Goal: Task Accomplishment & Management: Manage account settings

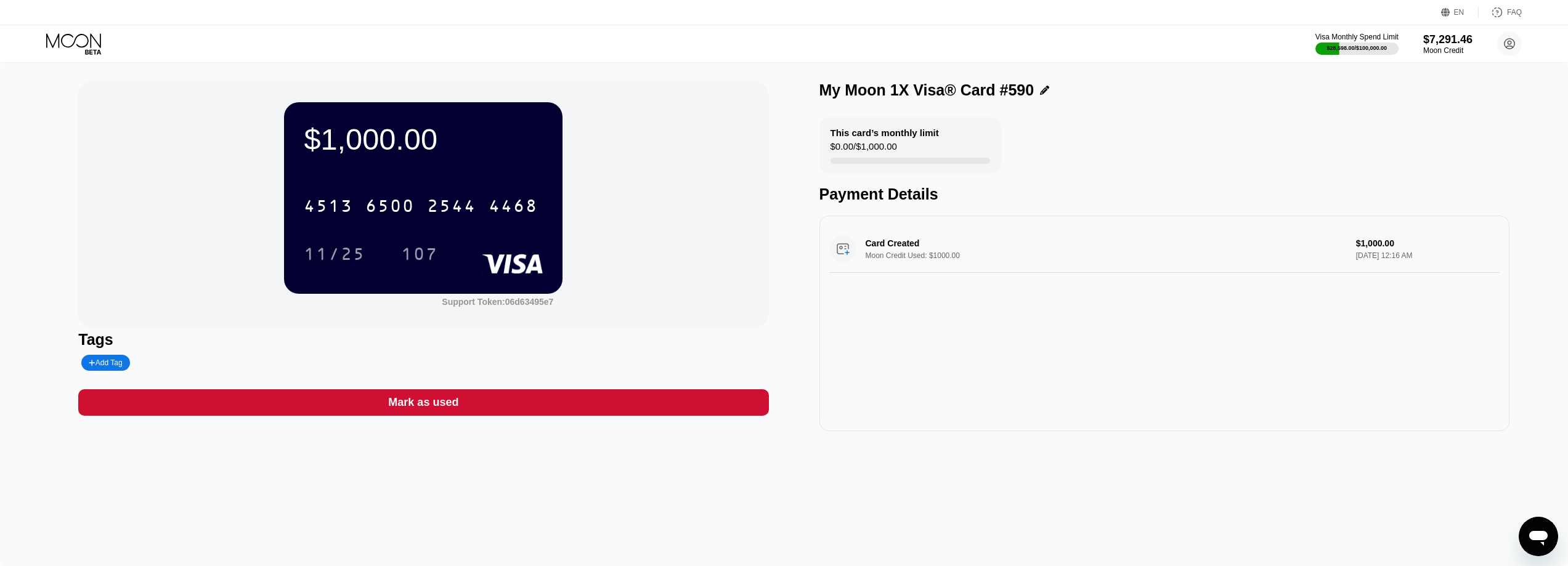
click at [94, 41] on icon at bounding box center [75, 44] width 57 height 22
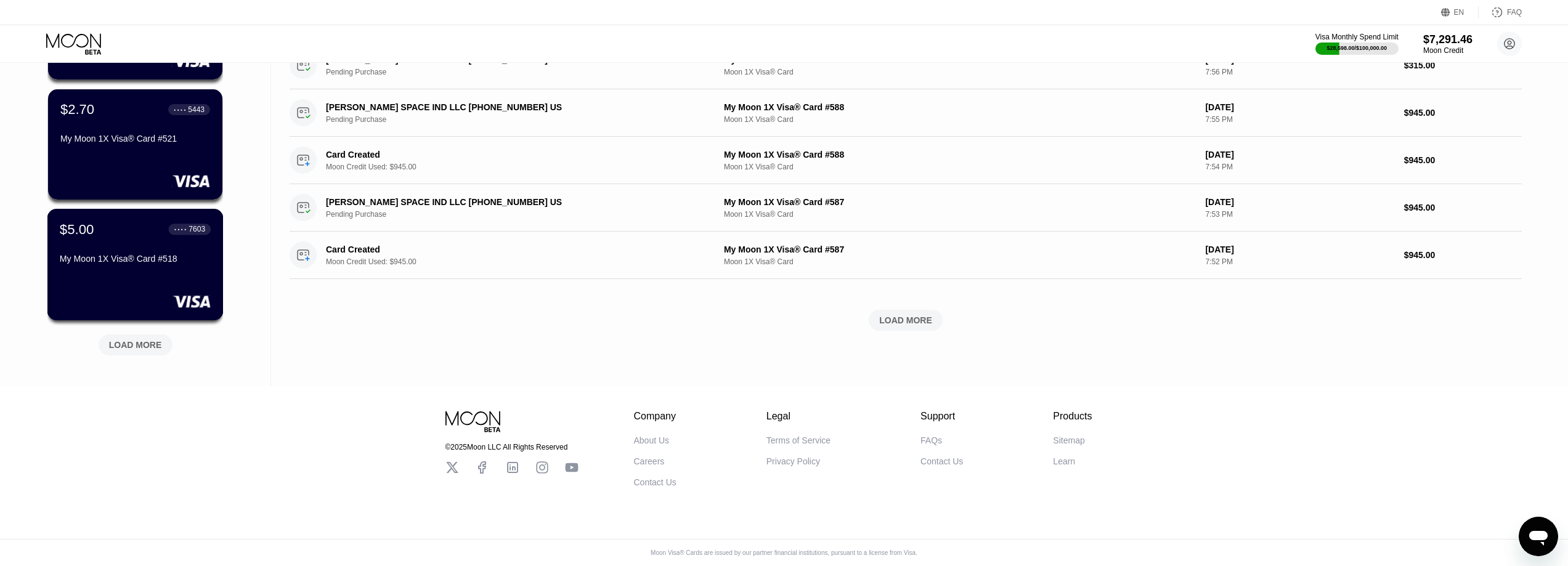
scroll to position [431, 0]
click at [129, 345] on div "LOAD MORE" at bounding box center [135, 345] width 53 height 11
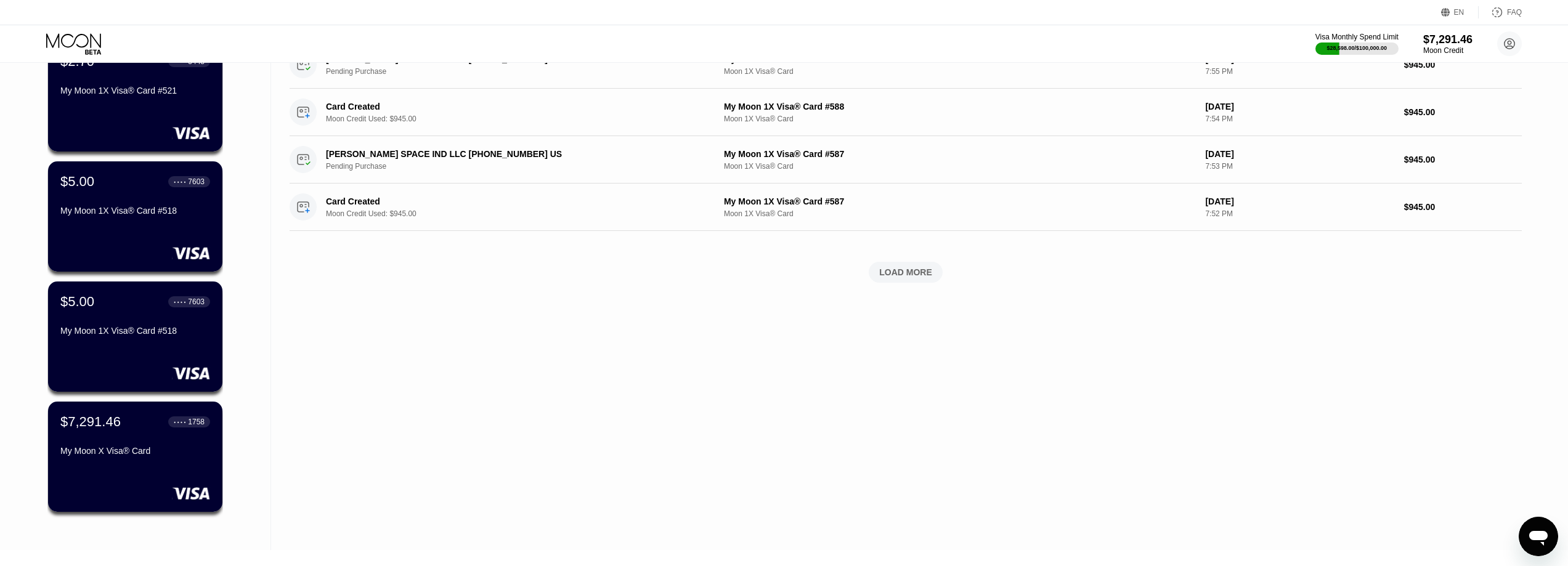
scroll to position [616, 0]
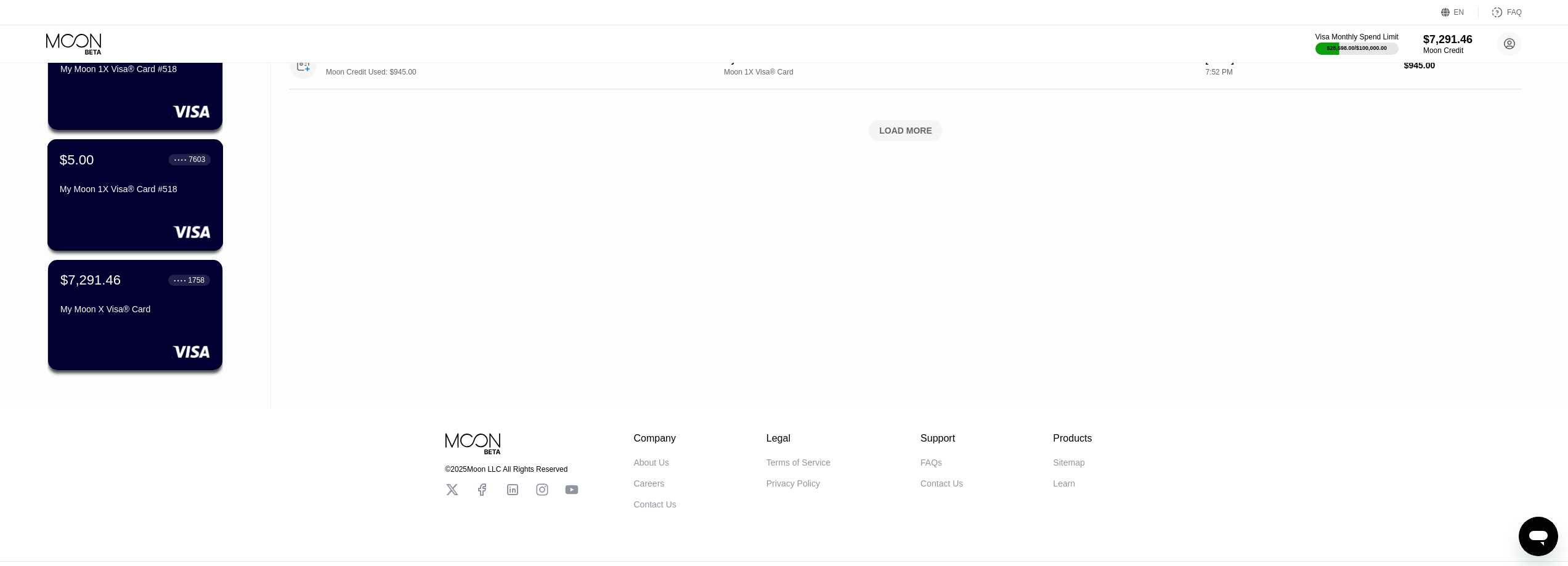
click at [110, 211] on div "$5.00 ● ● ● ● 7603 My Moon 1X Visa® Card #518" at bounding box center [135, 195] width 176 height 111
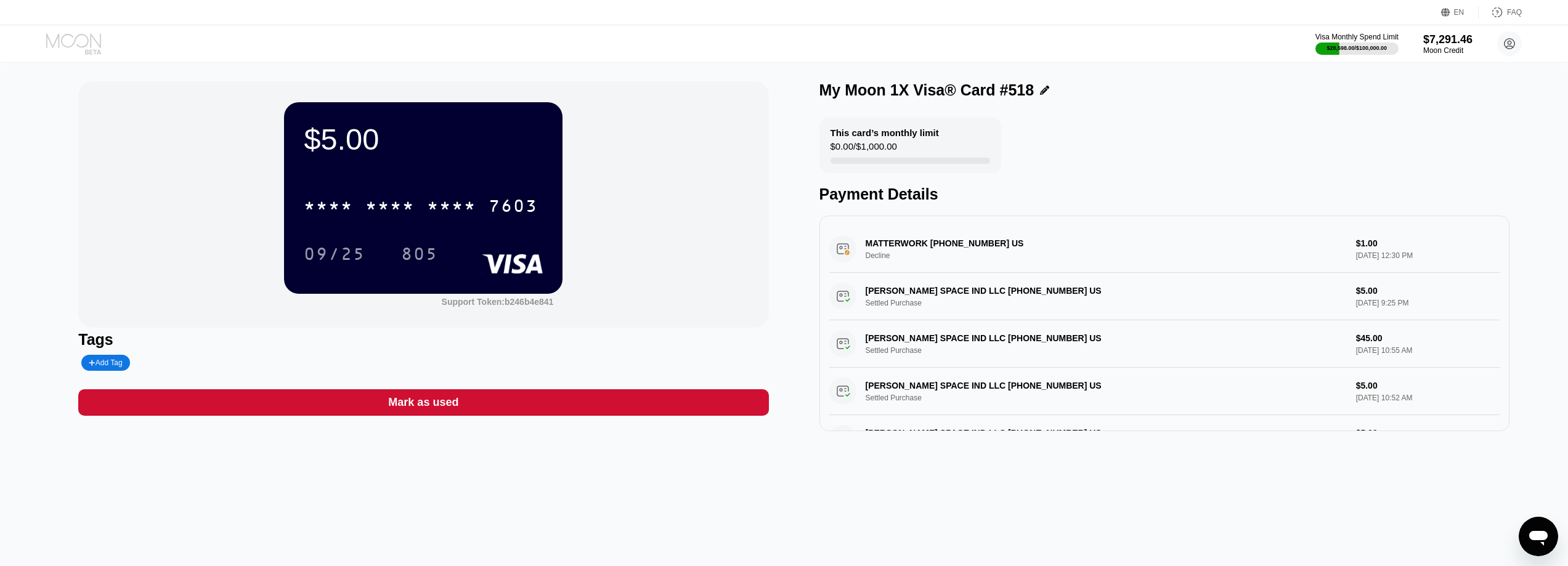
click at [89, 47] on icon at bounding box center [75, 44] width 57 height 22
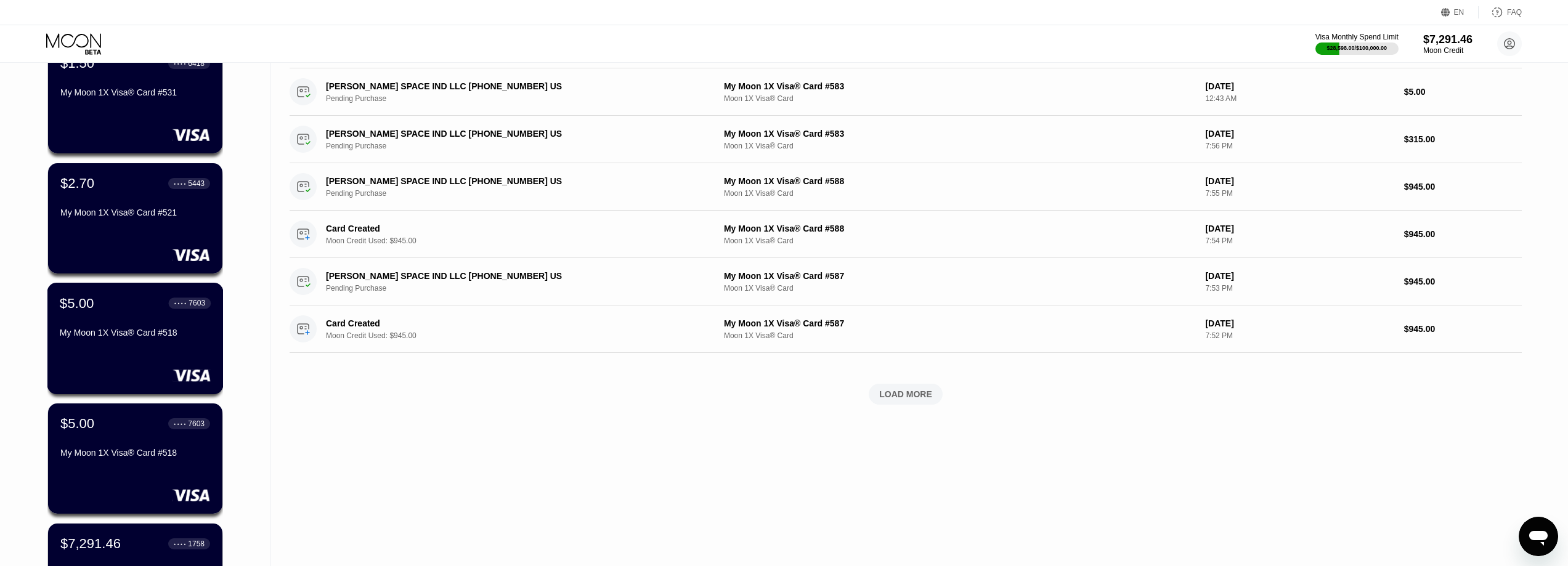
scroll to position [308, 0]
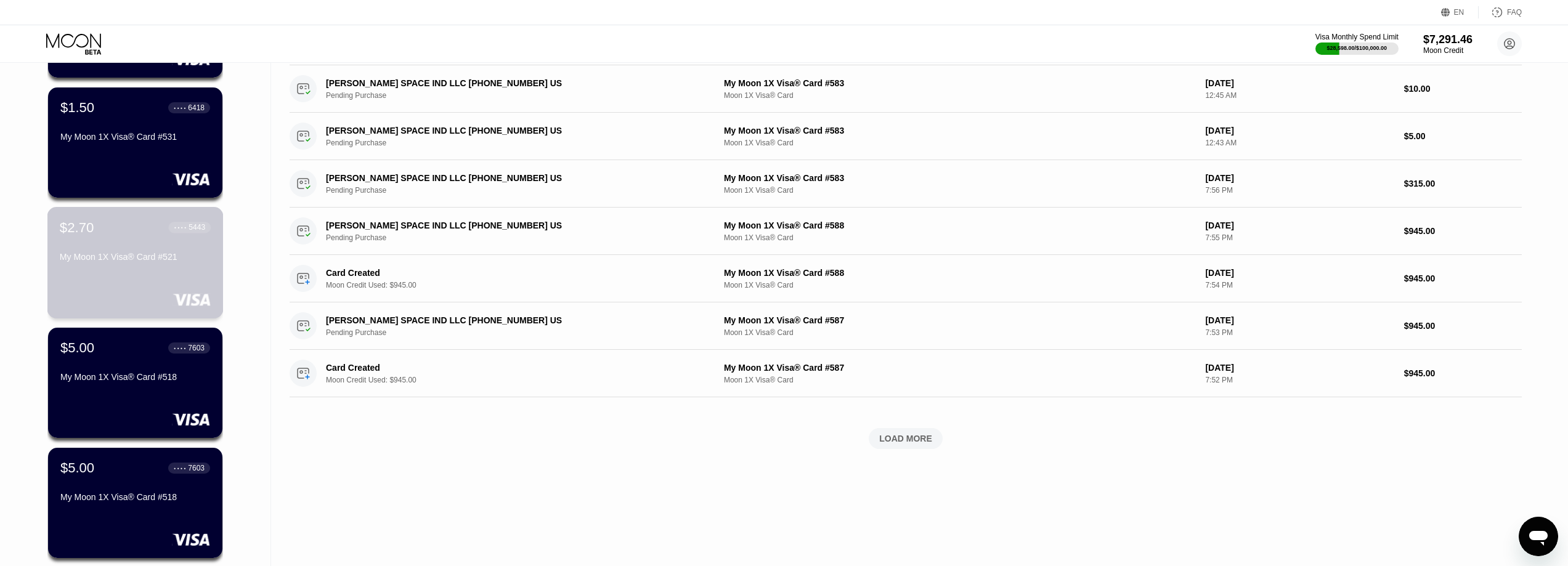
click at [126, 253] on div "$2.70 ● ● ● ● 5443 My Moon 1X Visa® Card #521" at bounding box center [135, 243] width 151 height 47
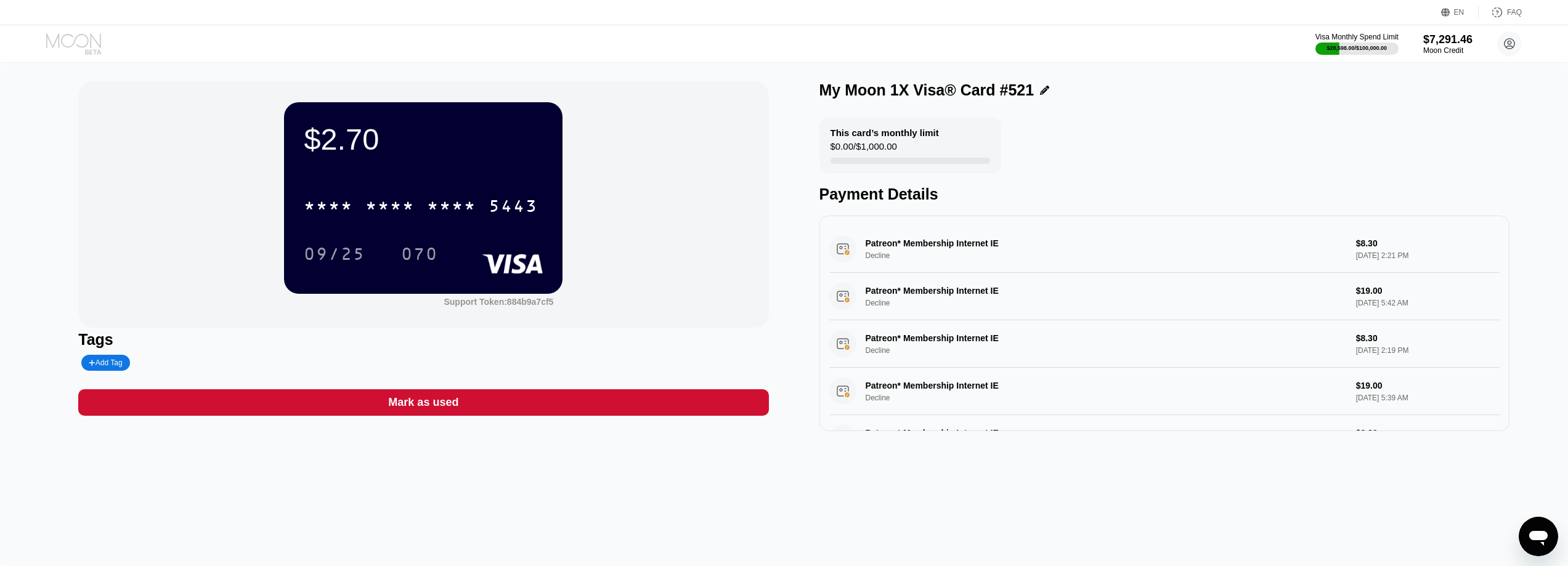
click at [80, 38] on icon at bounding box center [75, 44] width 57 height 22
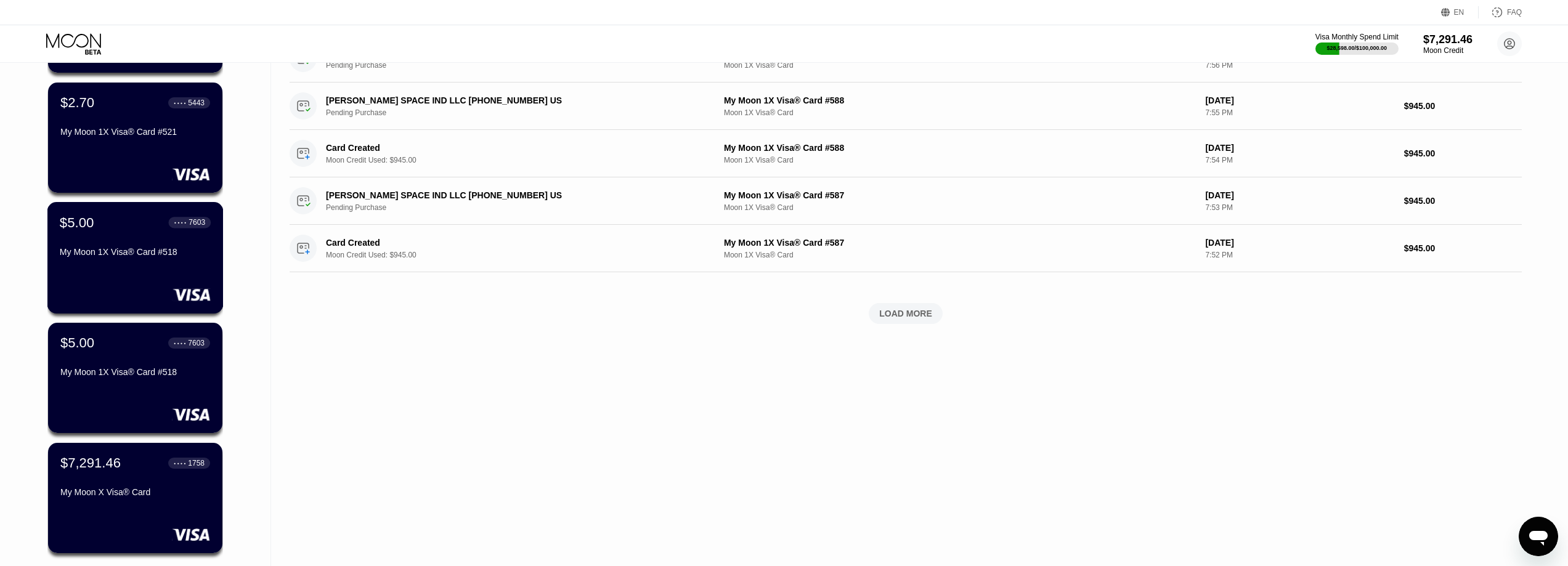
scroll to position [431, 0]
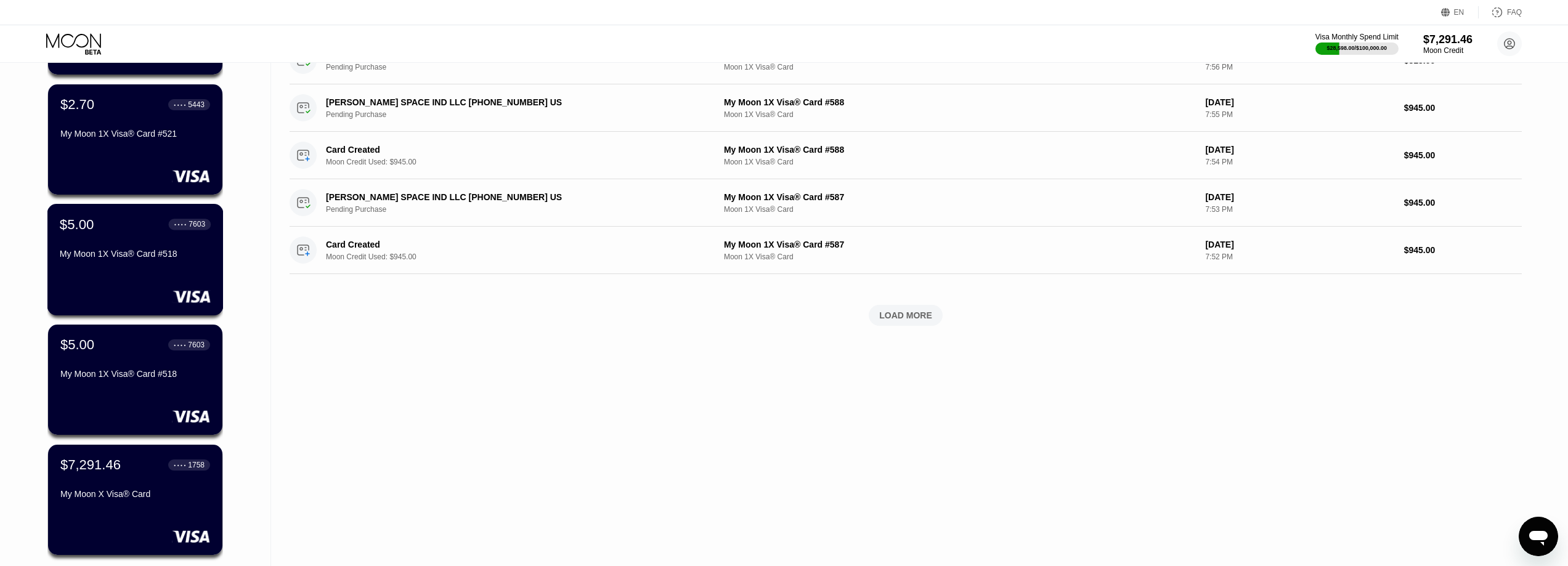
click at [135, 240] on div "$5.00 ● ● ● ● 7603 My Moon 1X Visa® Card #518" at bounding box center [135, 240] width 151 height 47
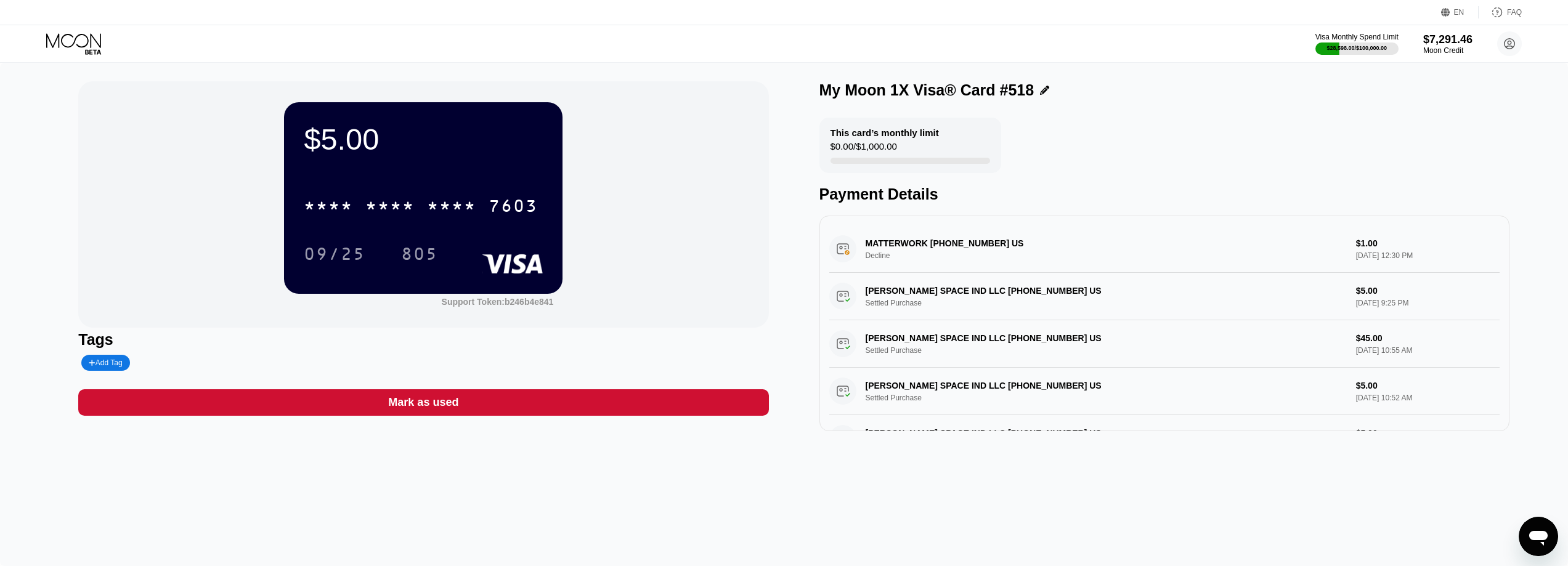
click at [80, 36] on icon at bounding box center [75, 44] width 57 height 22
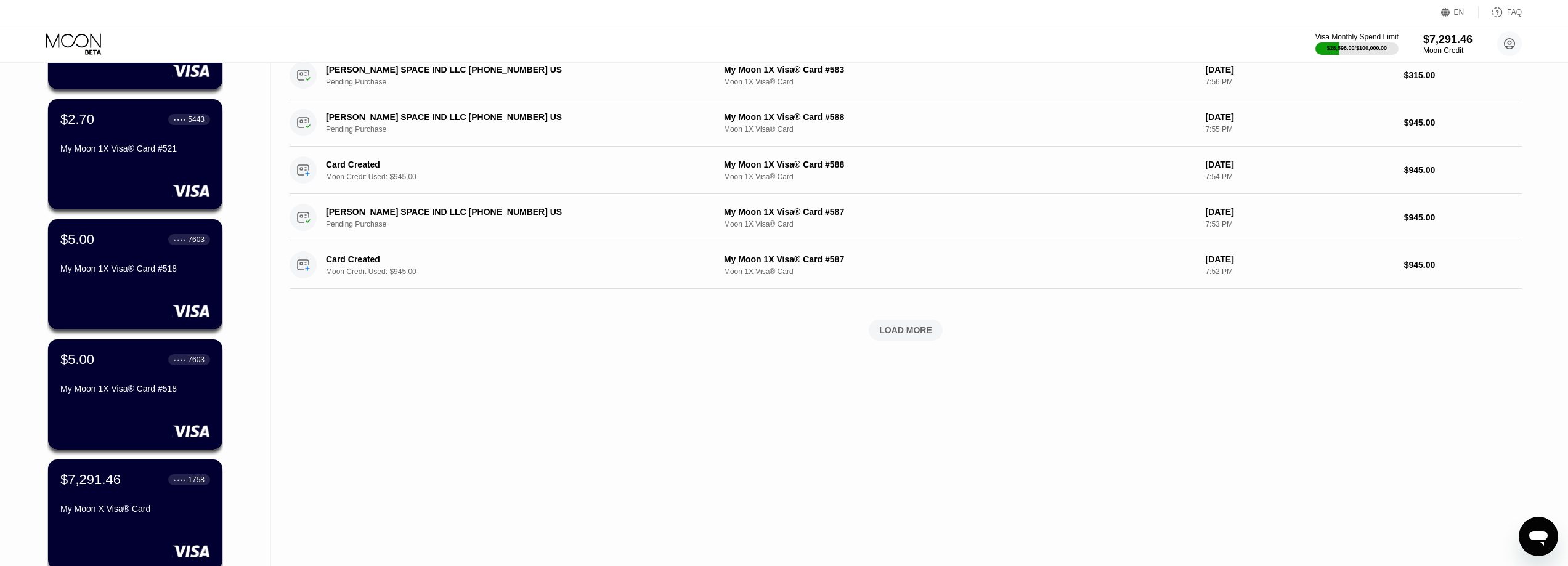
scroll to position [555, 0]
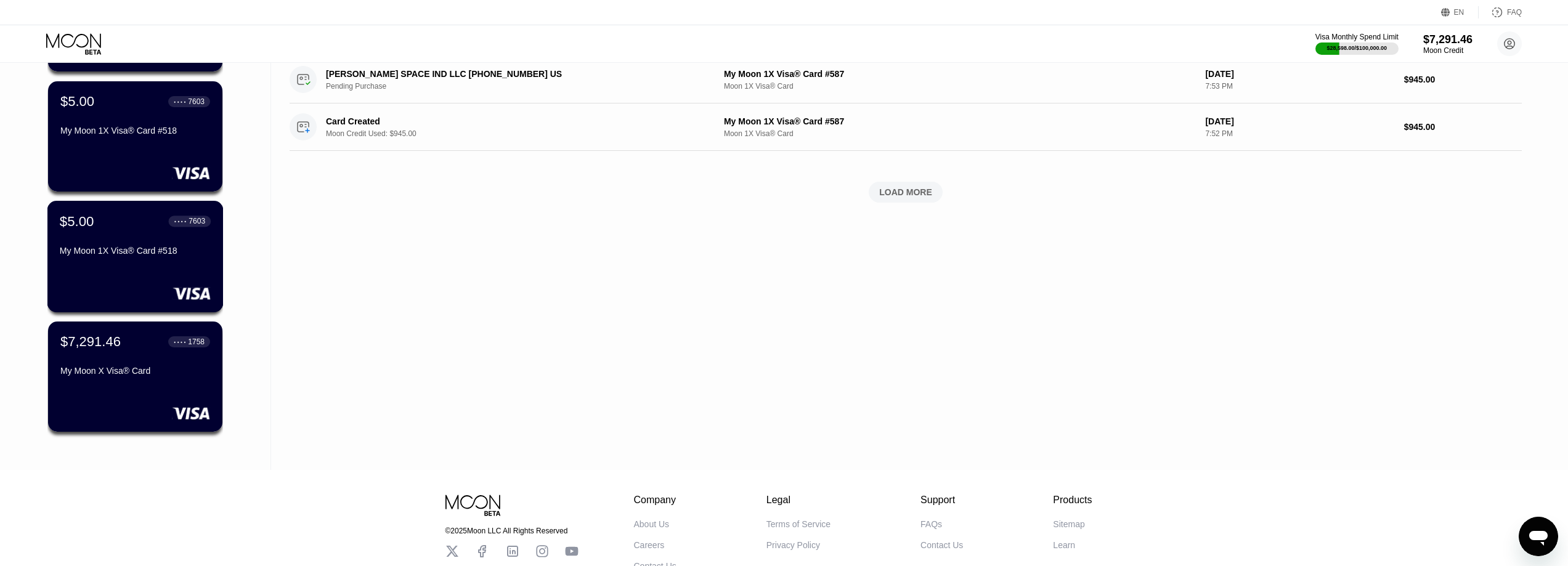
click at [117, 276] on div "$5.00 ● ● ● ● 7603 My Moon 1X Visa® Card #518" at bounding box center [135, 256] width 176 height 111
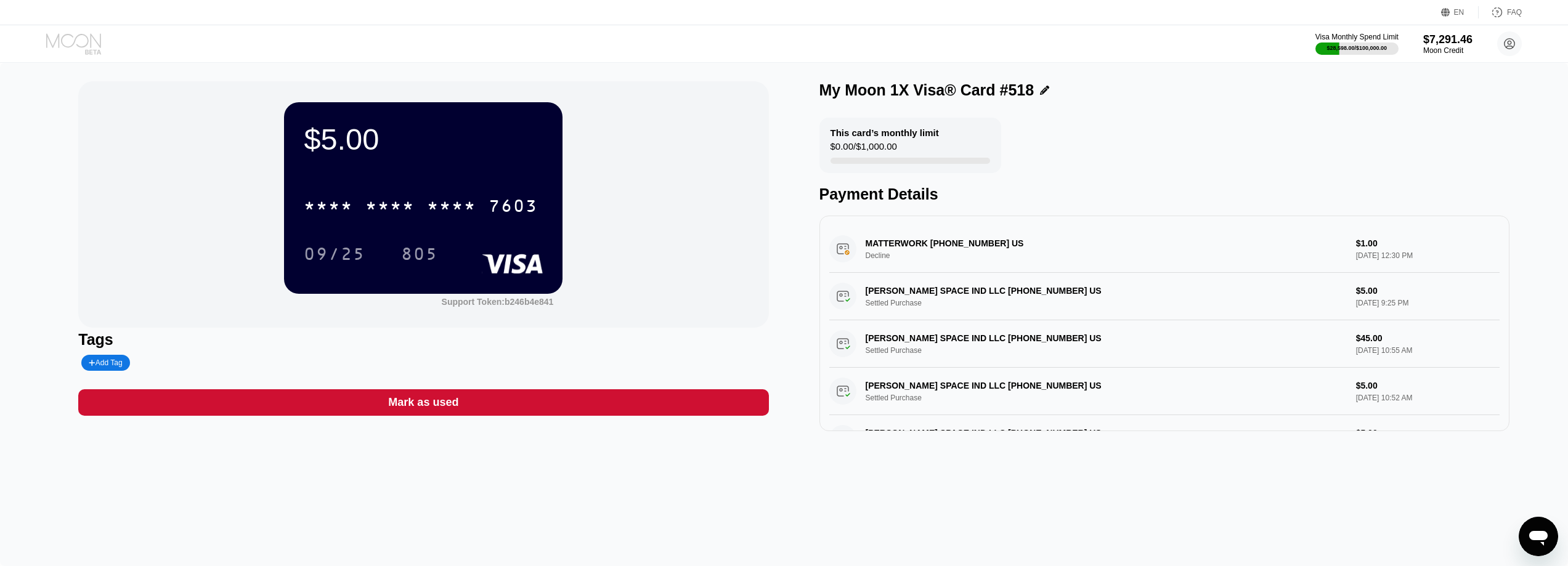
click at [92, 44] on icon at bounding box center [75, 44] width 57 height 22
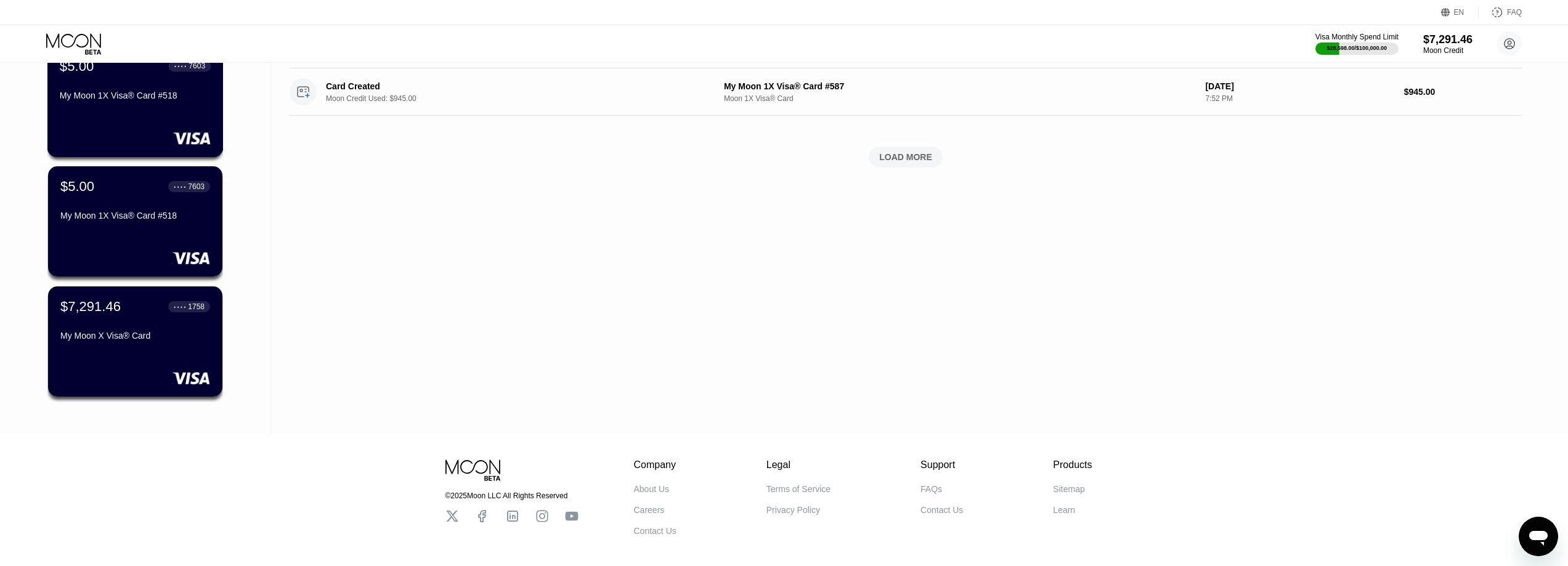
scroll to position [555, 0]
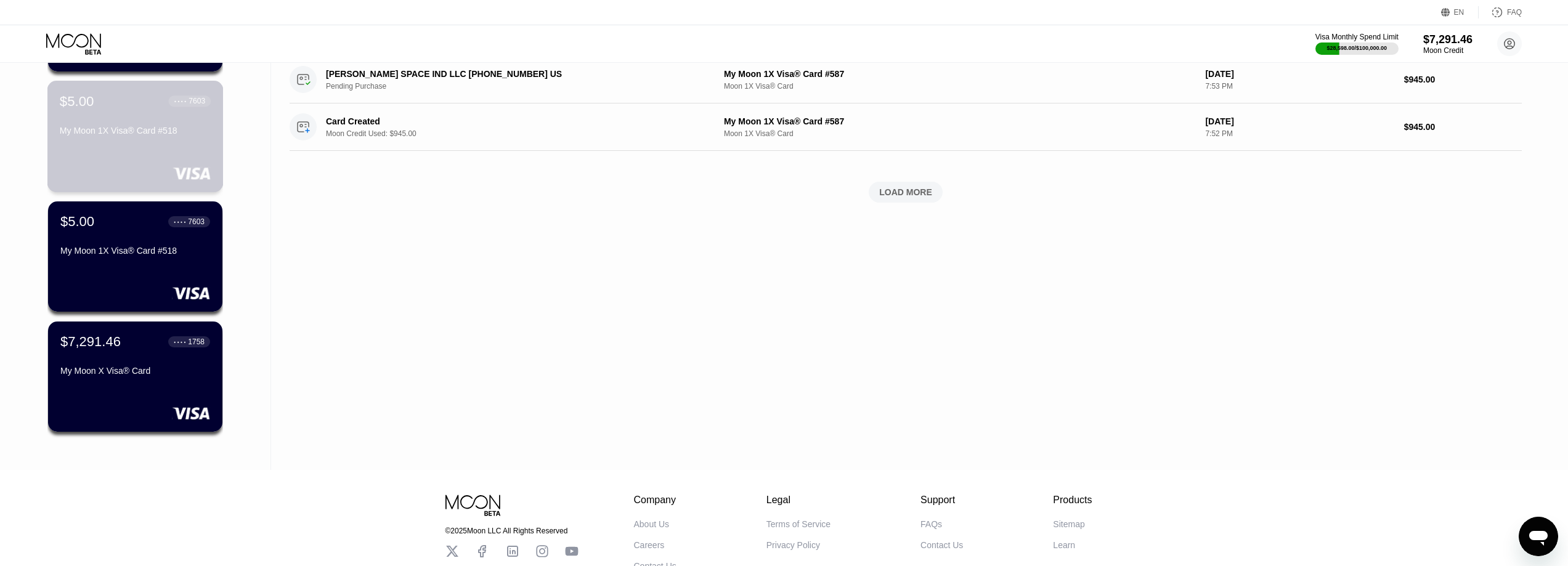
click at [100, 149] on div "$5.00 ● ● ● ● 7603 My Moon 1X Visa® Card #518" at bounding box center [135, 136] width 176 height 111
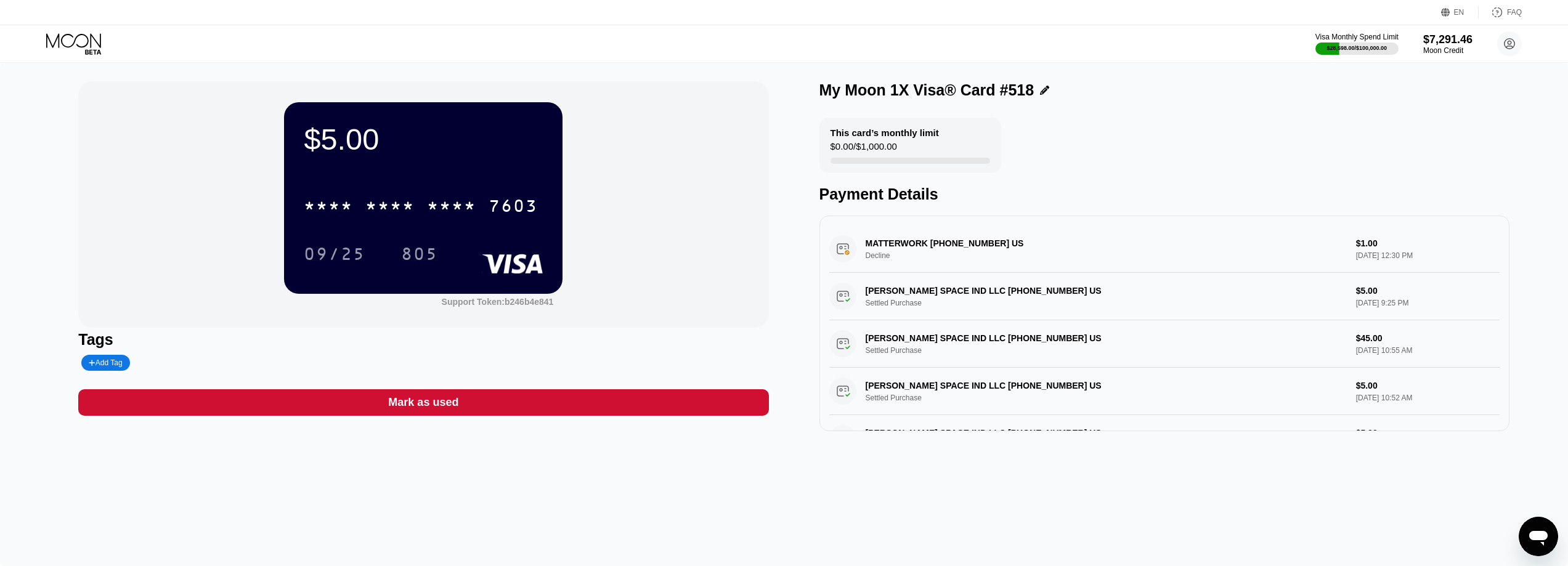
click at [73, 32] on div "Visa Monthly Spend Limit $28,598.00 / $100,000.00 $7,291.46 Moon Credit Might […" at bounding box center [784, 44] width 1568 height 37
click at [75, 39] on icon at bounding box center [73, 40] width 55 height 14
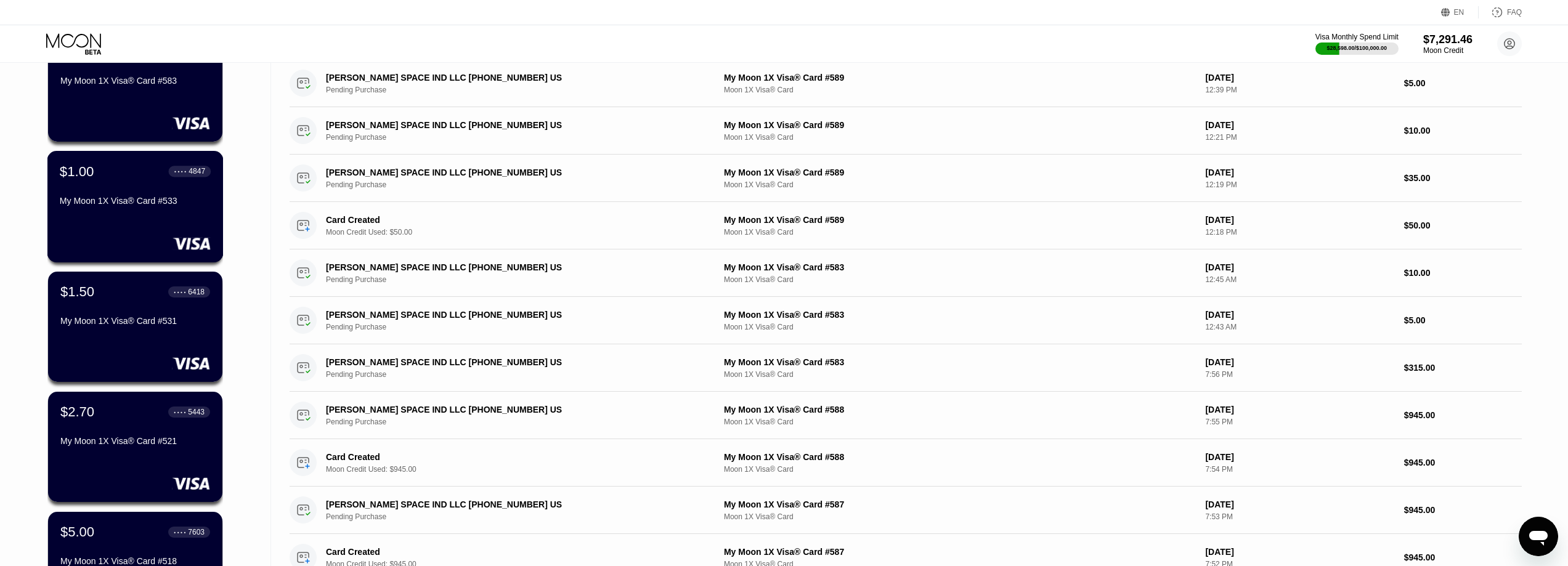
scroll to position [123, 0]
click at [119, 327] on div "My Moon 1X Visa® Card #531" at bounding box center [135, 321] width 151 height 10
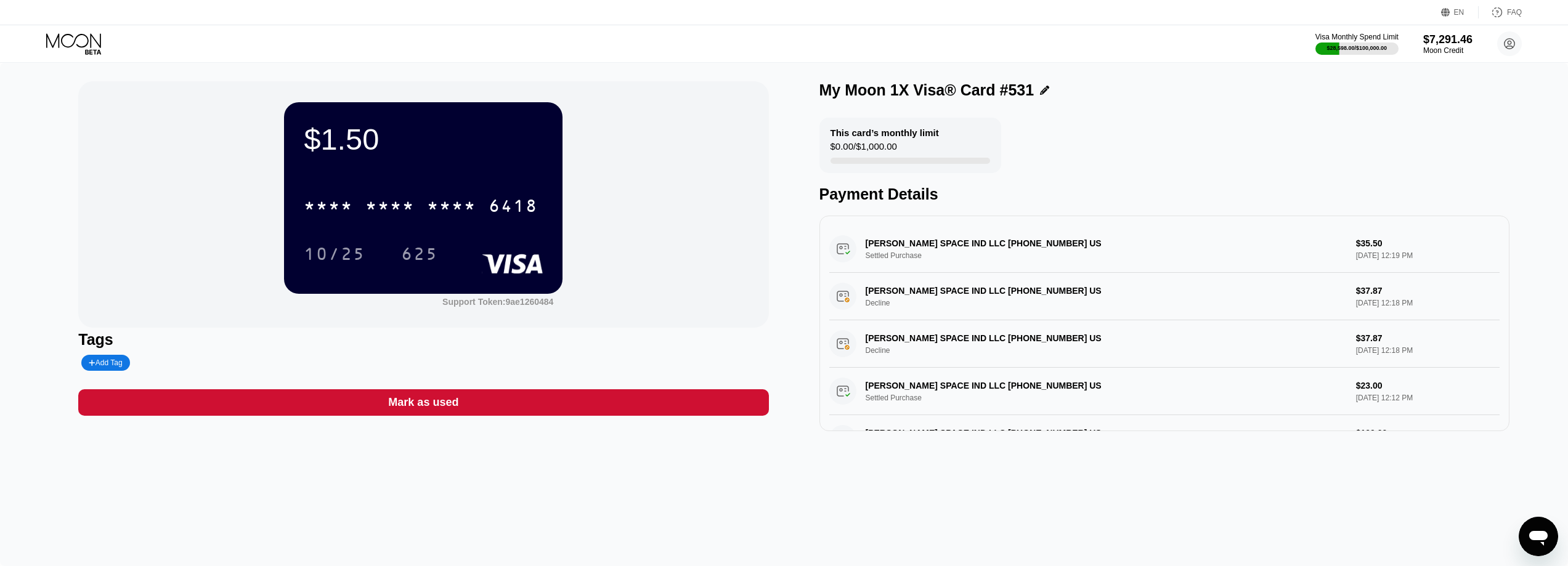
click at [84, 30] on div "Visa Monthly Spend Limit $28,598.00 / $100,000.00 $7,291.46 Moon Credit Might […" at bounding box center [784, 44] width 1568 height 37
click at [80, 28] on div "Visa Monthly Spend Limit $28,598.00 / $100,000.00 $7,291.46 Moon Credit Might […" at bounding box center [784, 44] width 1568 height 37
click at [78, 44] on icon at bounding box center [75, 44] width 57 height 22
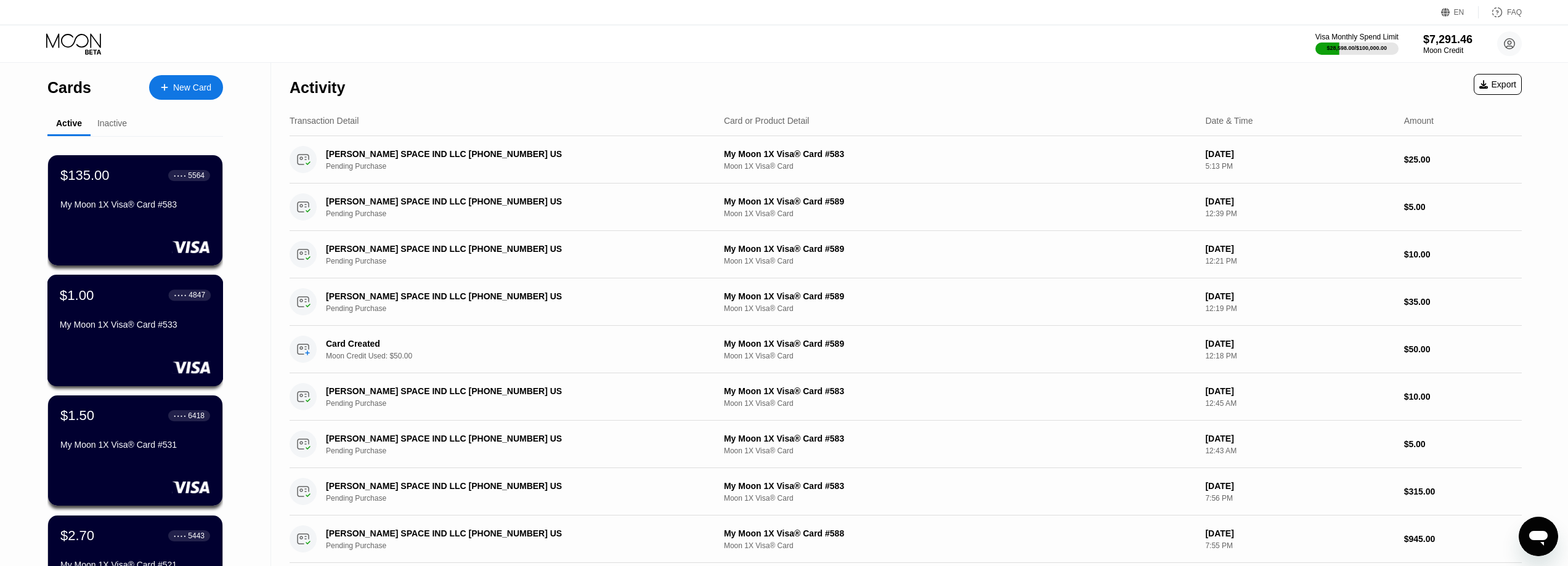
click at [124, 298] on div "$1.00 ● ● ● ● 4847" at bounding box center [135, 295] width 151 height 16
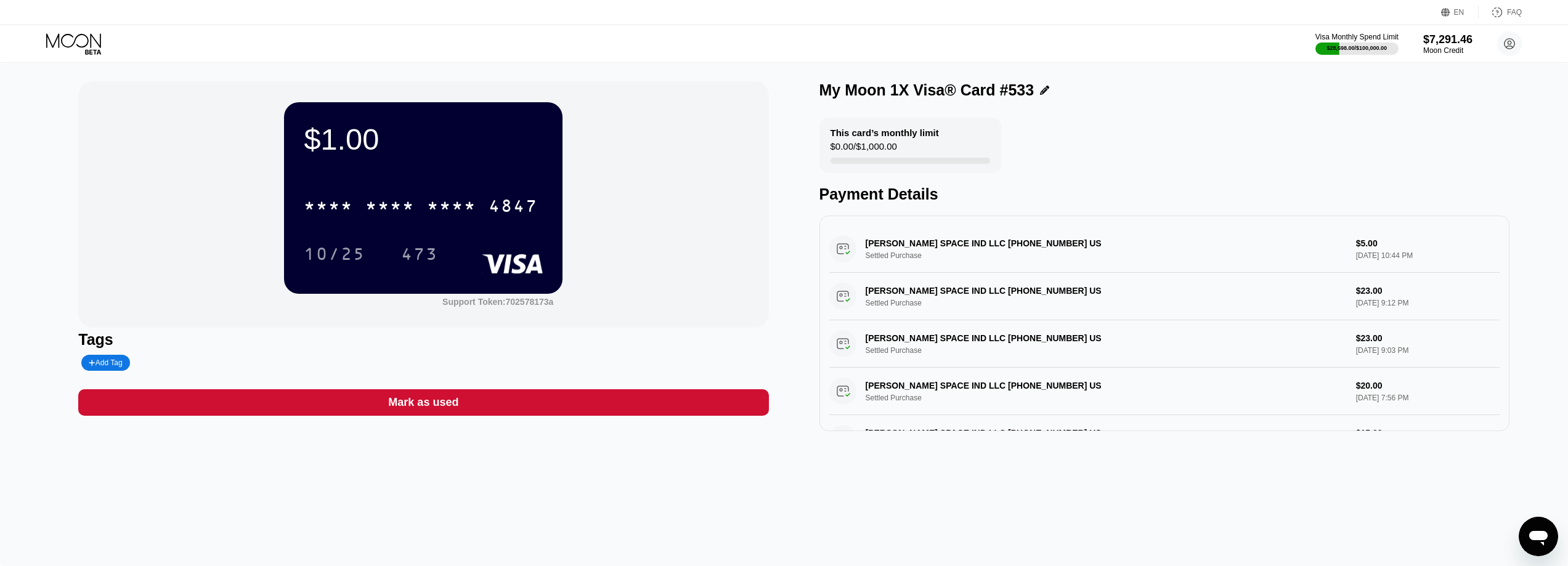
click at [73, 55] on div "Visa Monthly Spend Limit $28,598.00 / $100,000.00 $7,291.46 Moon Credit Might […" at bounding box center [784, 44] width 1568 height 37
click at [69, 44] on icon at bounding box center [75, 44] width 57 height 22
